Goal: Information Seeking & Learning: Learn about a topic

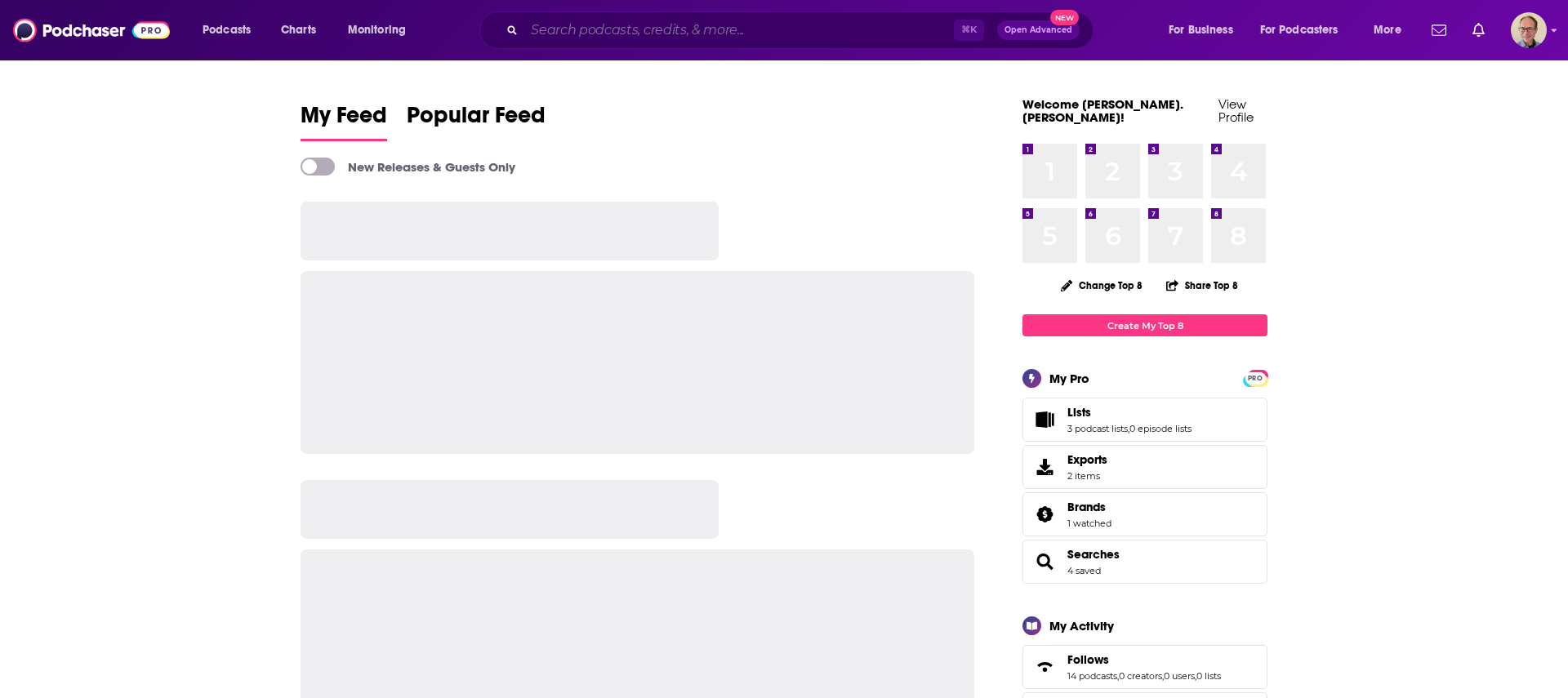
click at [625, 32] on input "Search podcasts, credits, & more..." at bounding box center [738, 30] width 429 height 26
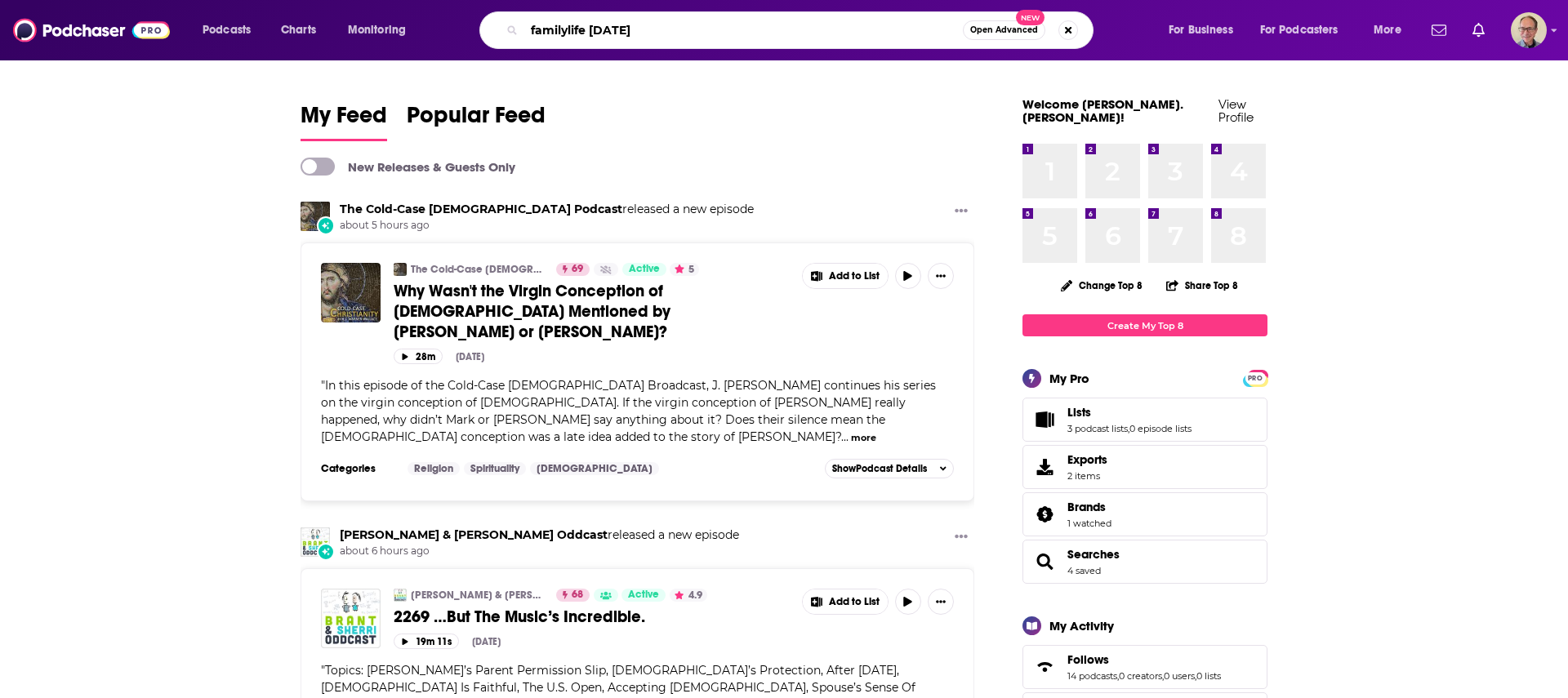
type input "familylife [DATE]"
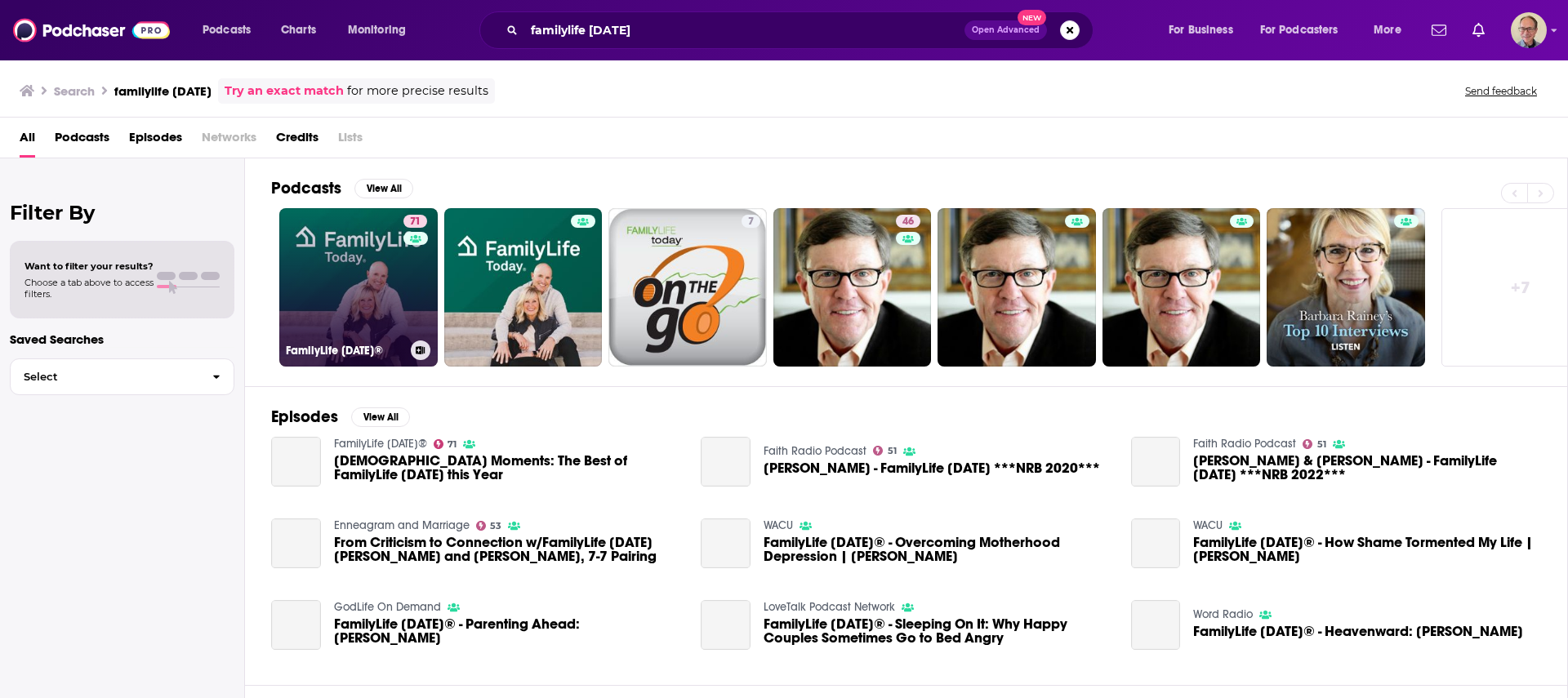
click at [388, 284] on link "71 FamilyLife [DATE]®" at bounding box center [358, 287] width 159 height 159
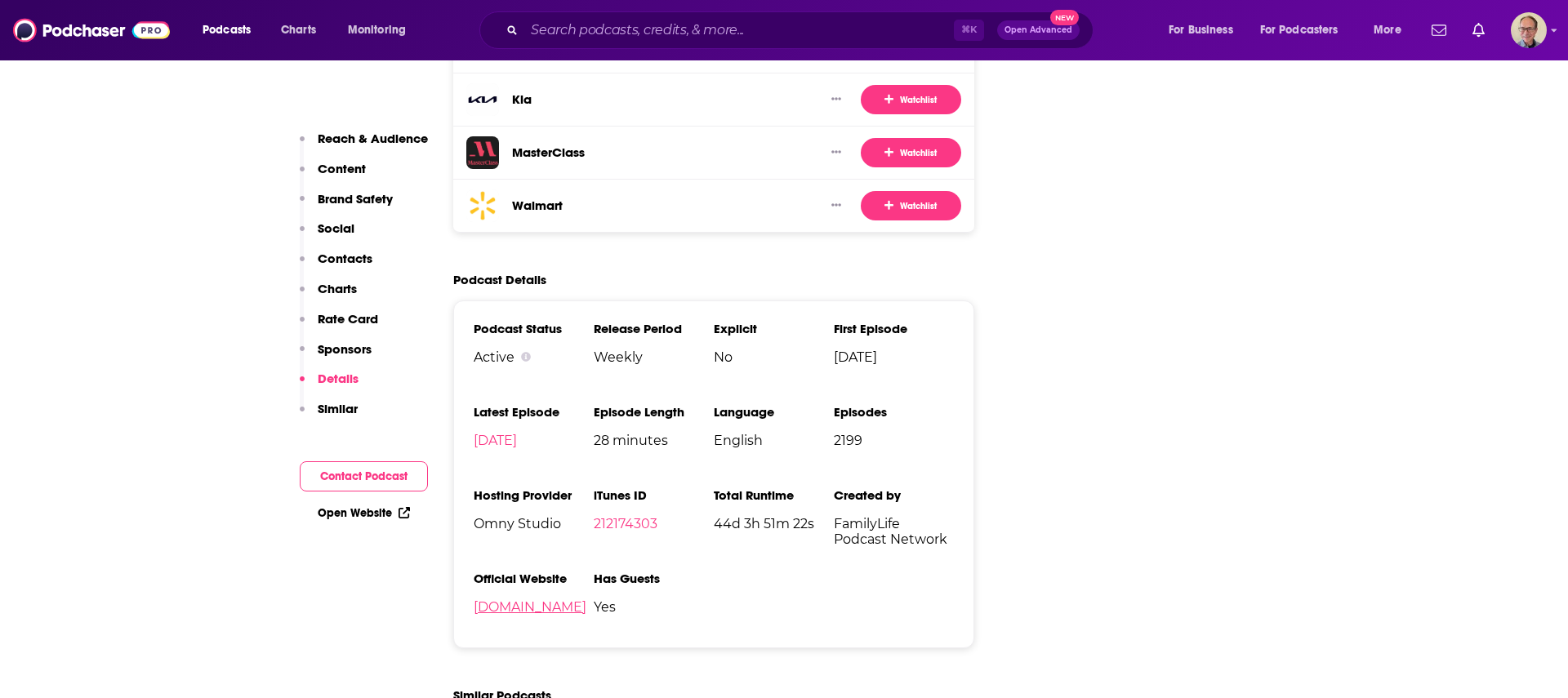
scroll to position [3485, 0]
